Goal: Transaction & Acquisition: Purchase product/service

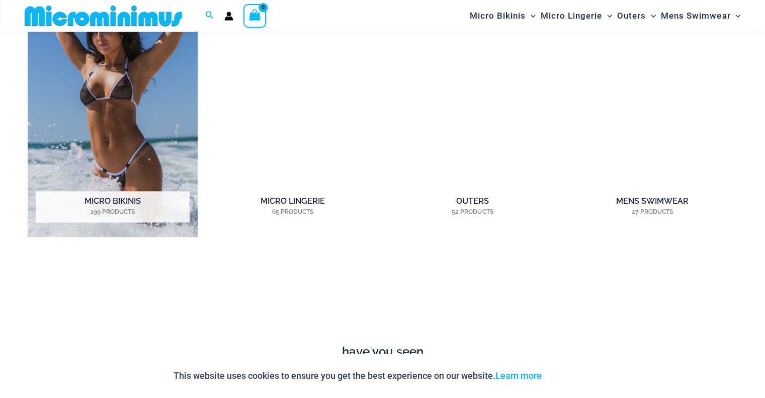
scroll to position [845, 0]
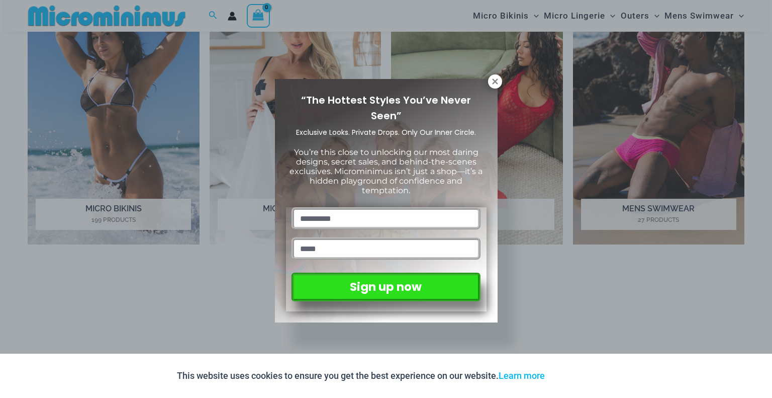
click at [102, 65] on div "“The Hottest Styles You’ve Never Seen” Exclusive Looks. Private Drops. Only Our…" at bounding box center [386, 199] width 772 height 398
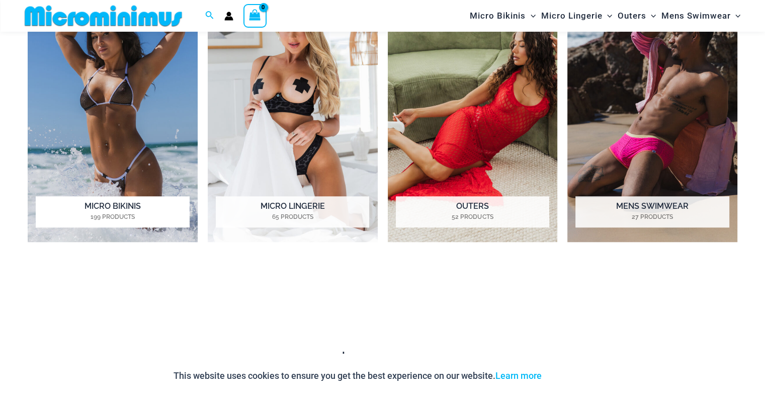
click at [89, 114] on img "Visit product category Micro Bikinis" at bounding box center [113, 111] width 170 height 262
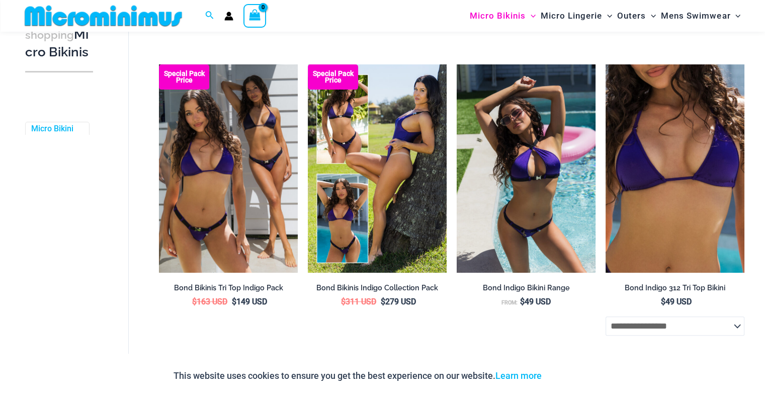
scroll to position [300, 0]
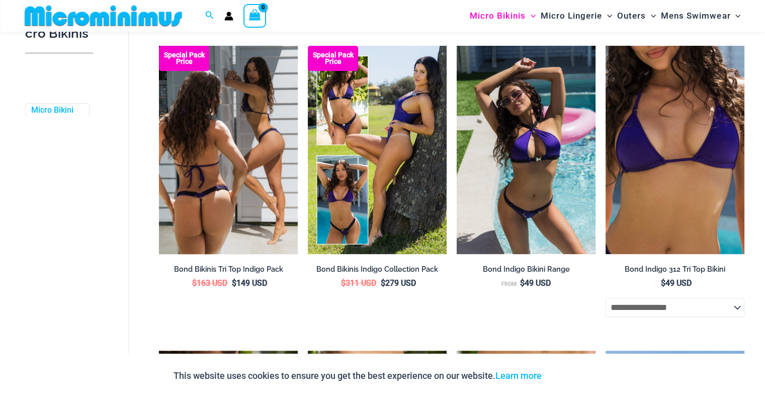
click at [225, 129] on img at bounding box center [228, 150] width 139 height 208
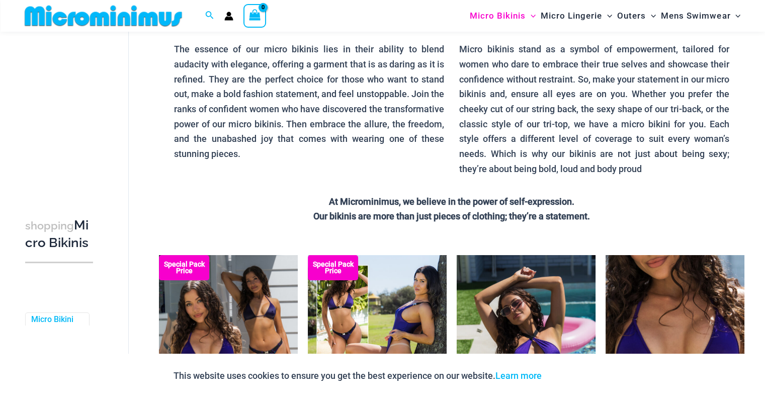
scroll to position [0, 0]
